Goal: Information Seeking & Learning: Learn about a topic

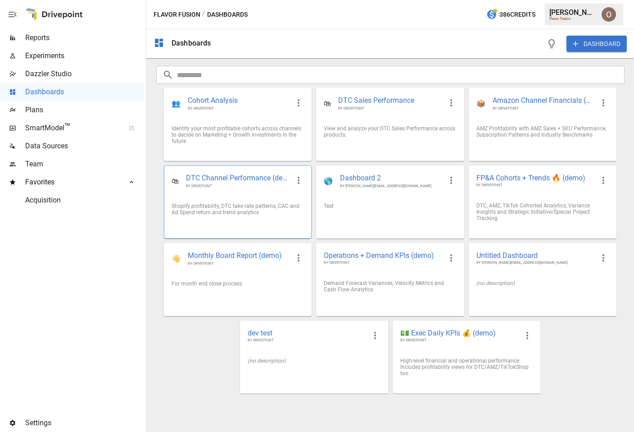
click at [252, 196] on div "🛍 DTC Channel Performance (demo) BY DRIVEPOINT" at bounding box center [237, 181] width 147 height 30
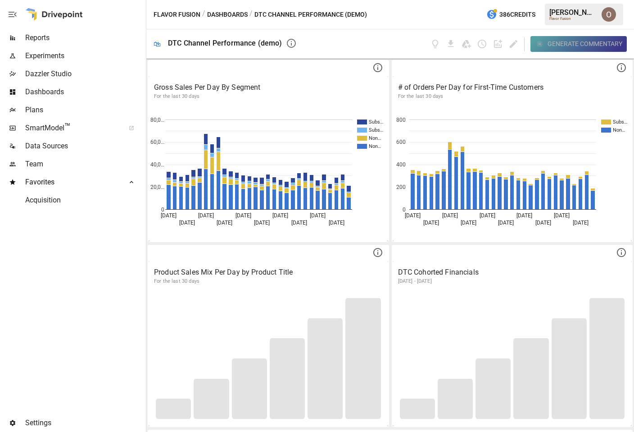
click at [569, 41] on div "Generate Commentary" at bounding box center [585, 43] width 75 height 11
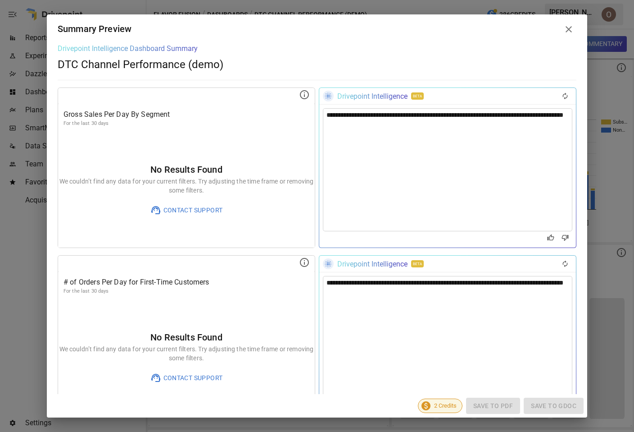
click at [569, 28] on icon at bounding box center [569, 29] width 6 height 6
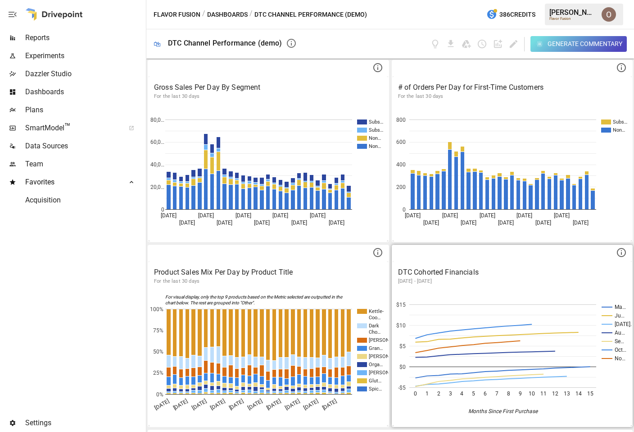
click at [573, 41] on div "Generate Commentary" at bounding box center [585, 43] width 75 height 11
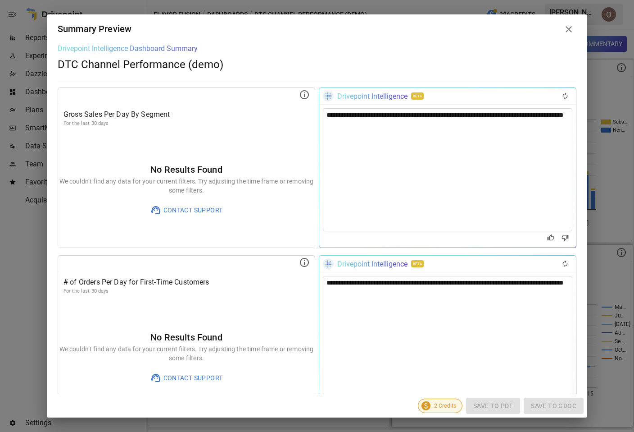
click at [570, 26] on icon at bounding box center [569, 29] width 11 height 11
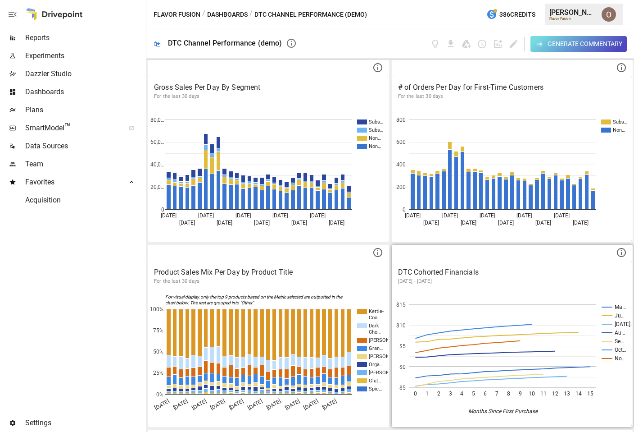
click at [227, 15] on button "Dashboards" at bounding box center [227, 14] width 41 height 11
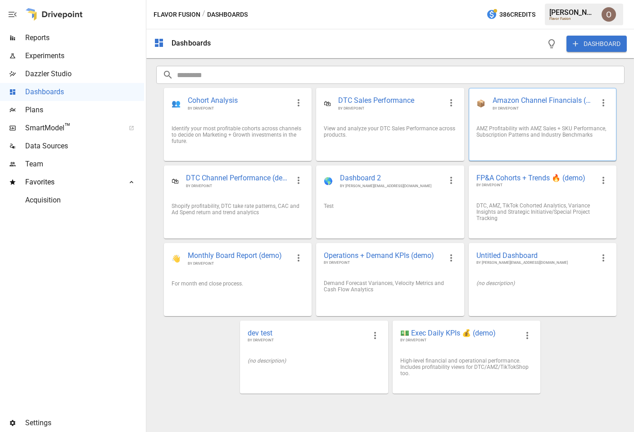
click at [518, 142] on div "AMZ Profitability with AMZ Sales + SKU Performance, Subscription Patterns and I…" at bounding box center [542, 131] width 147 height 27
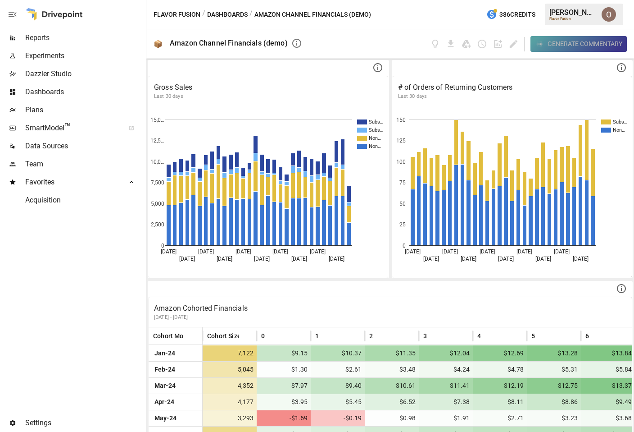
click at [581, 41] on div "Generate Commentary" at bounding box center [585, 43] width 75 height 11
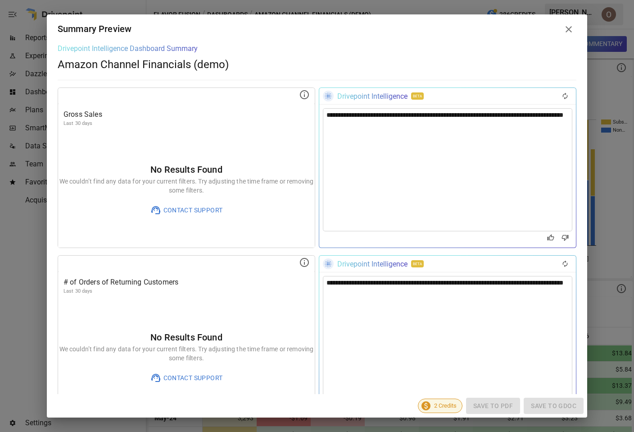
click at [569, 29] on icon at bounding box center [569, 29] width 6 height 6
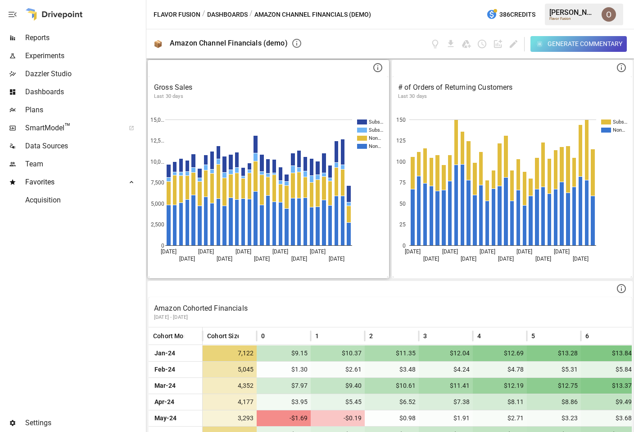
click at [253, 88] on p "Gross Sales" at bounding box center [268, 87] width 229 height 11
